Goal: Navigation & Orientation: Find specific page/section

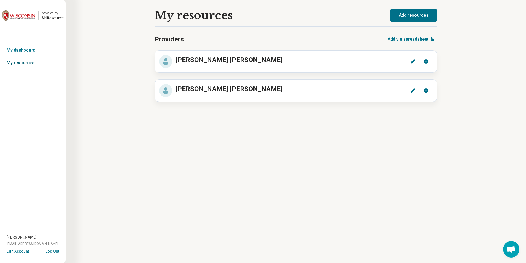
click at [28, 62] on link "My resources" at bounding box center [33, 62] width 66 height 13
click at [29, 49] on link "My dashboard" at bounding box center [33, 50] width 66 height 13
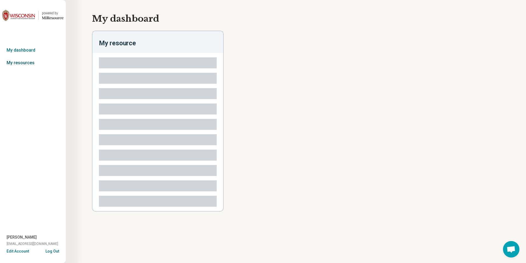
click at [27, 63] on link "My resources" at bounding box center [33, 62] width 66 height 13
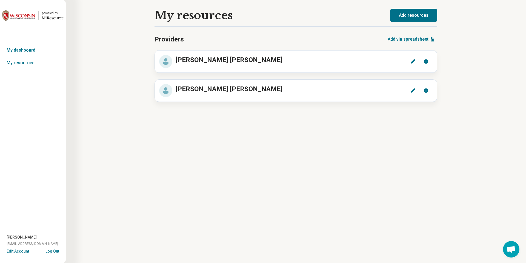
click at [56, 252] on button "Log Out" at bounding box center [53, 250] width 14 height 4
click at [55, 248] on button "Log Out" at bounding box center [53, 250] width 14 height 4
click at [56, 251] on button "Log Out" at bounding box center [53, 250] width 14 height 4
